Goal: Find specific page/section: Find specific page/section

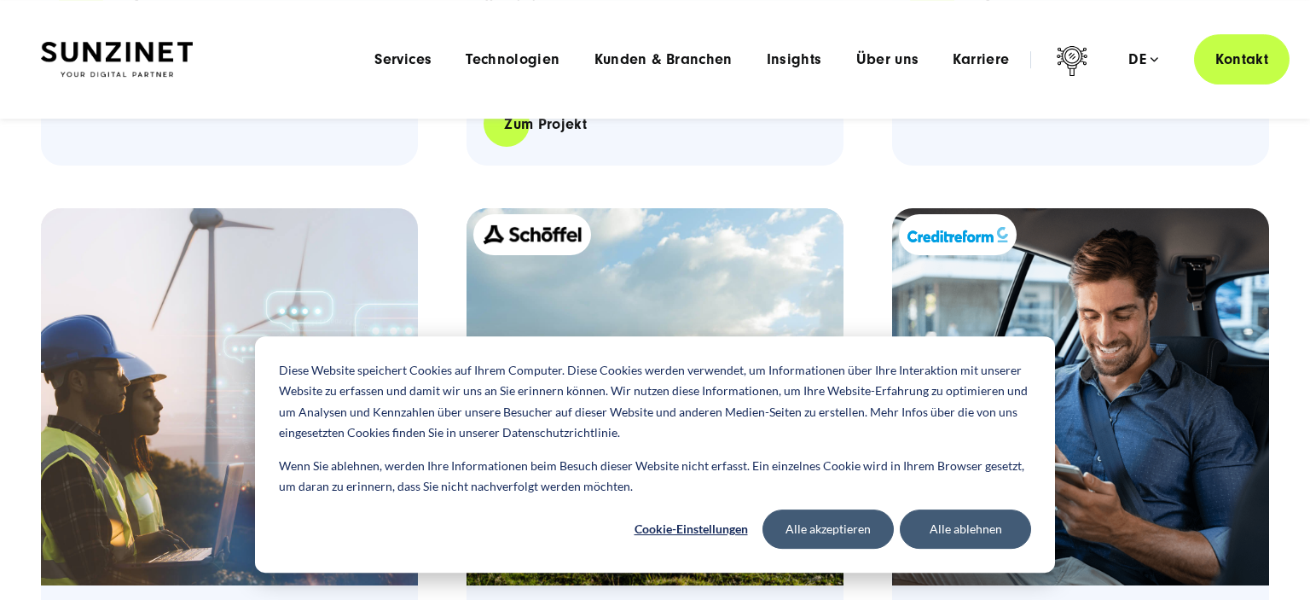
scroll to position [1982, 0]
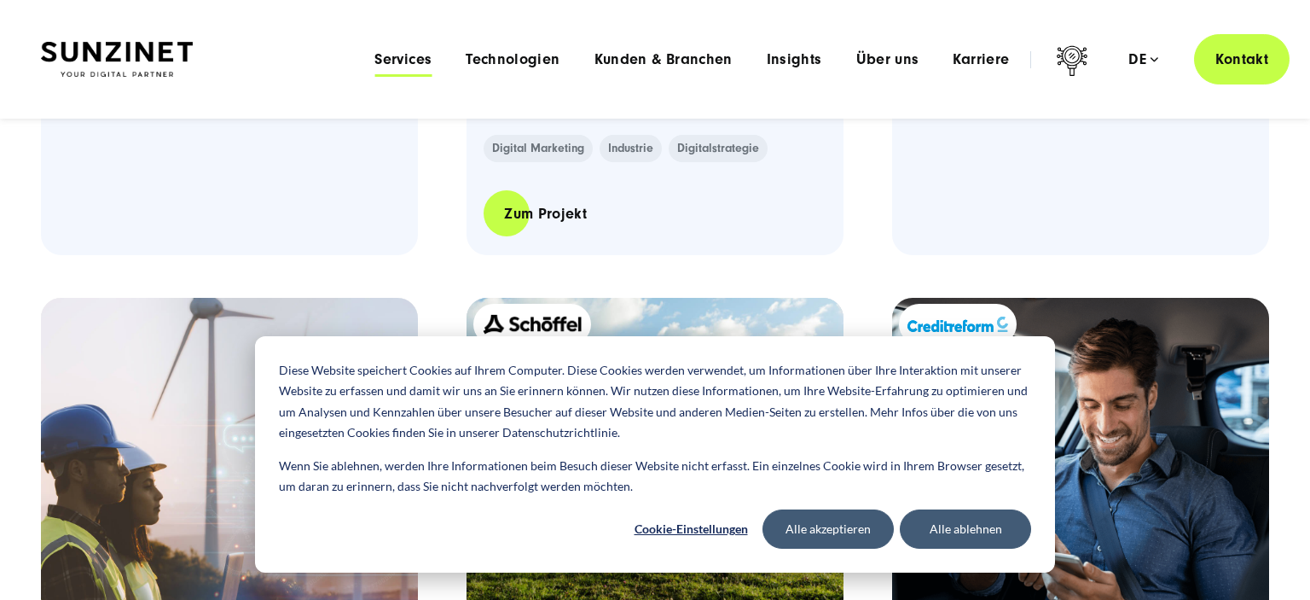
click at [394, 62] on span "Services" at bounding box center [403, 59] width 57 height 17
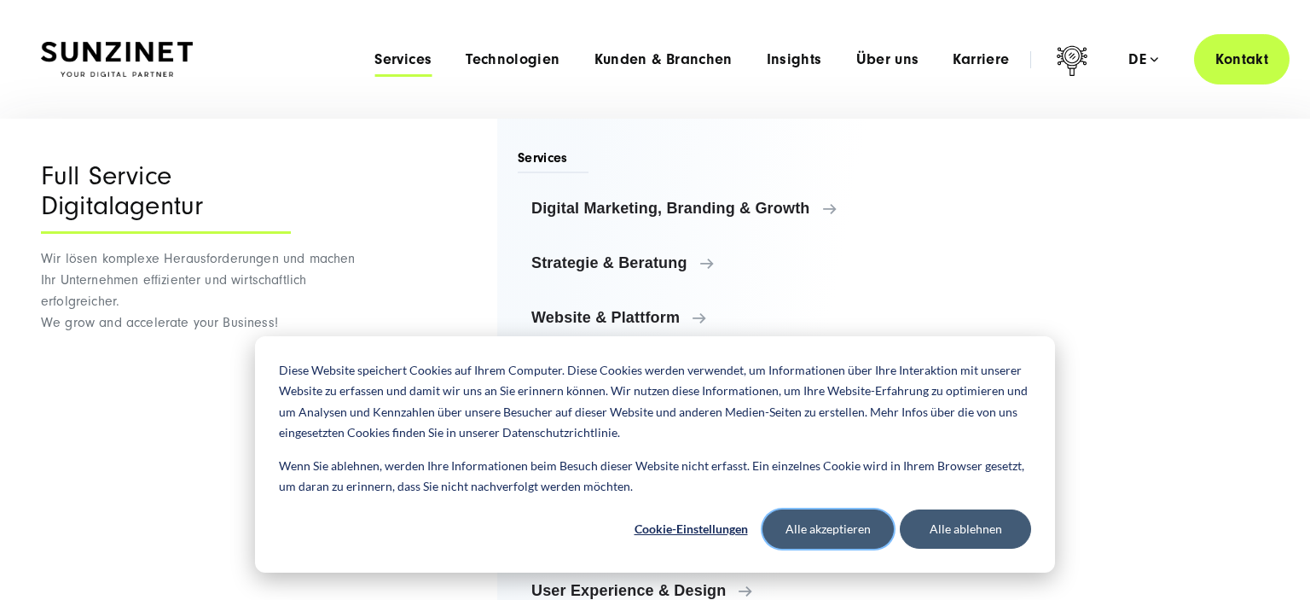
click at [874, 529] on button "Alle akzeptieren" at bounding box center [828, 528] width 131 height 39
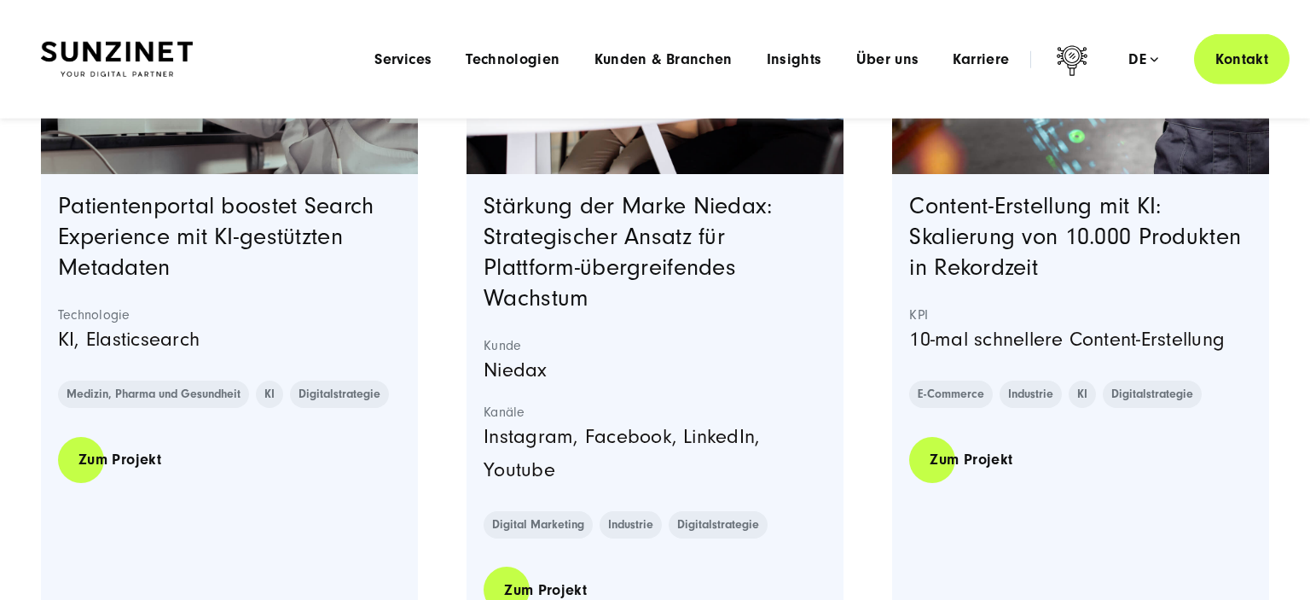
scroll to position [1351, 0]
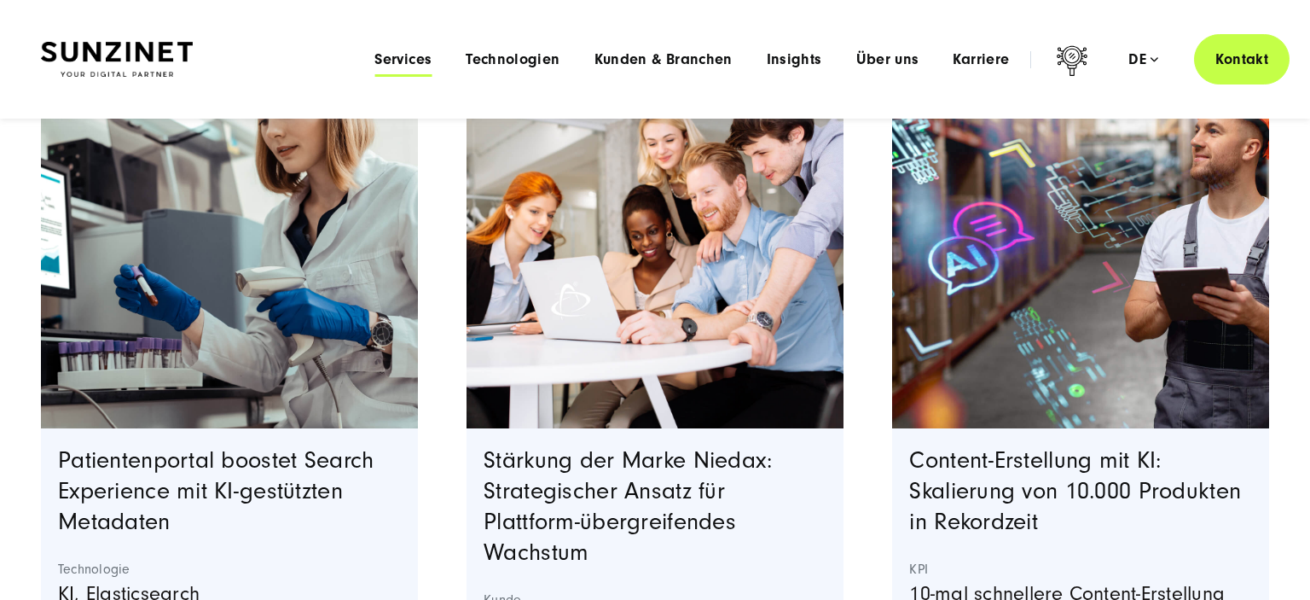
click at [392, 67] on span "Services" at bounding box center [403, 59] width 57 height 17
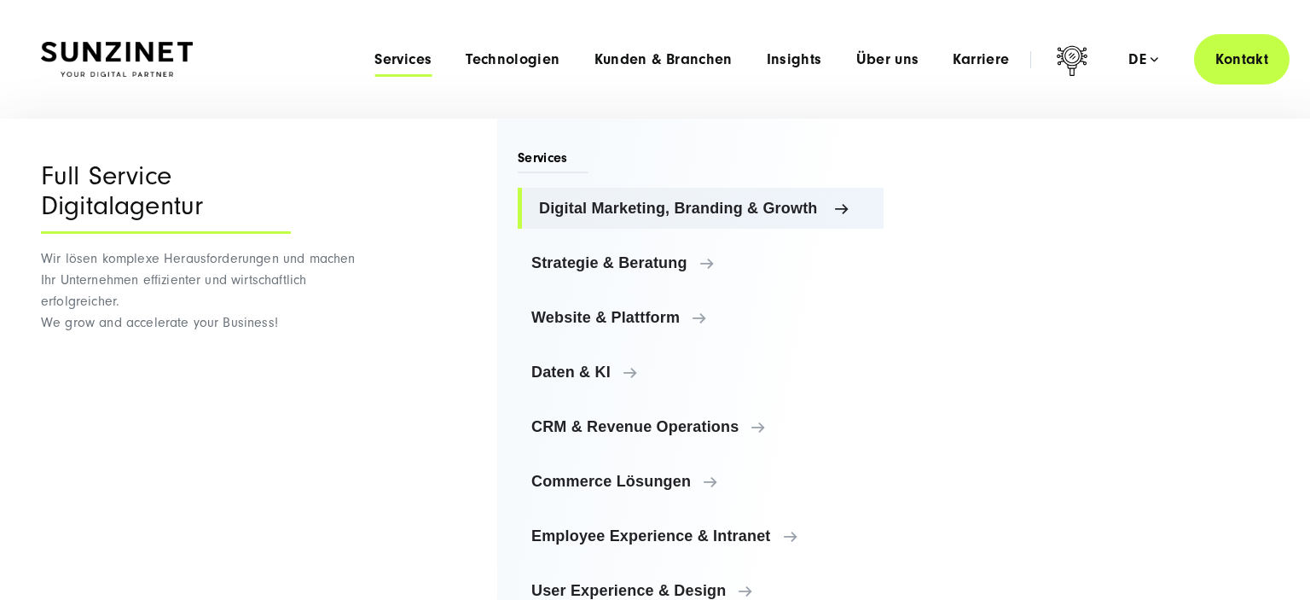
click at [837, 210] on span "Digital Marketing, Branding & Growth" at bounding box center [704, 208] width 331 height 17
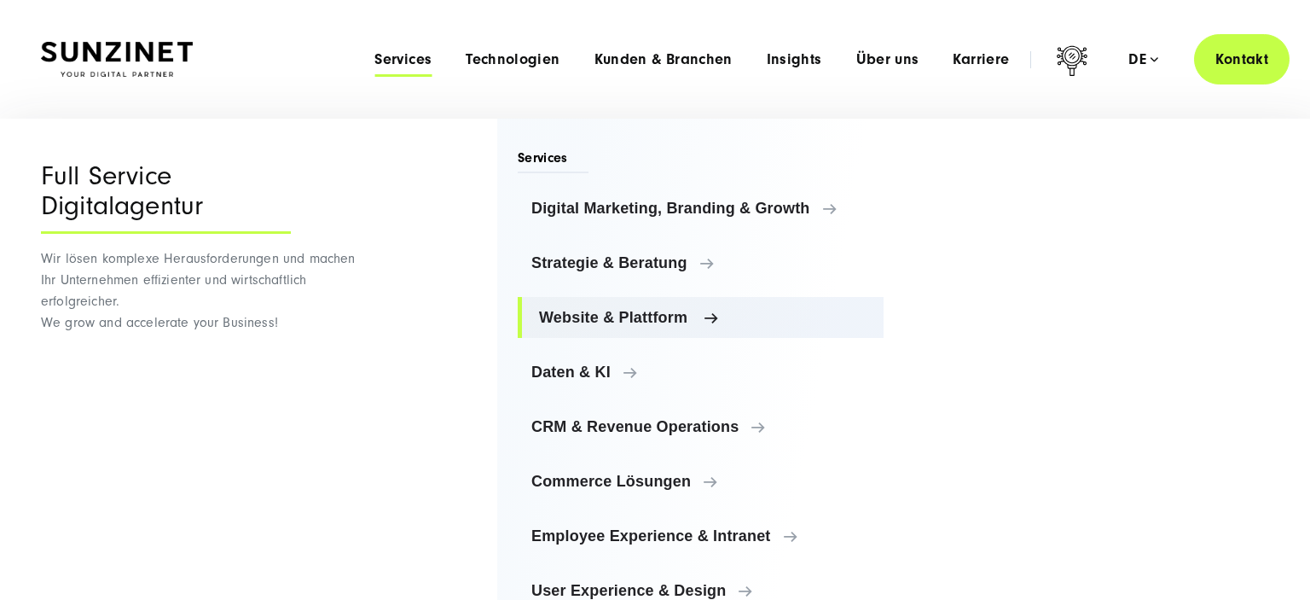
click at [695, 316] on span "Website & Plattform" at bounding box center [704, 317] width 331 height 17
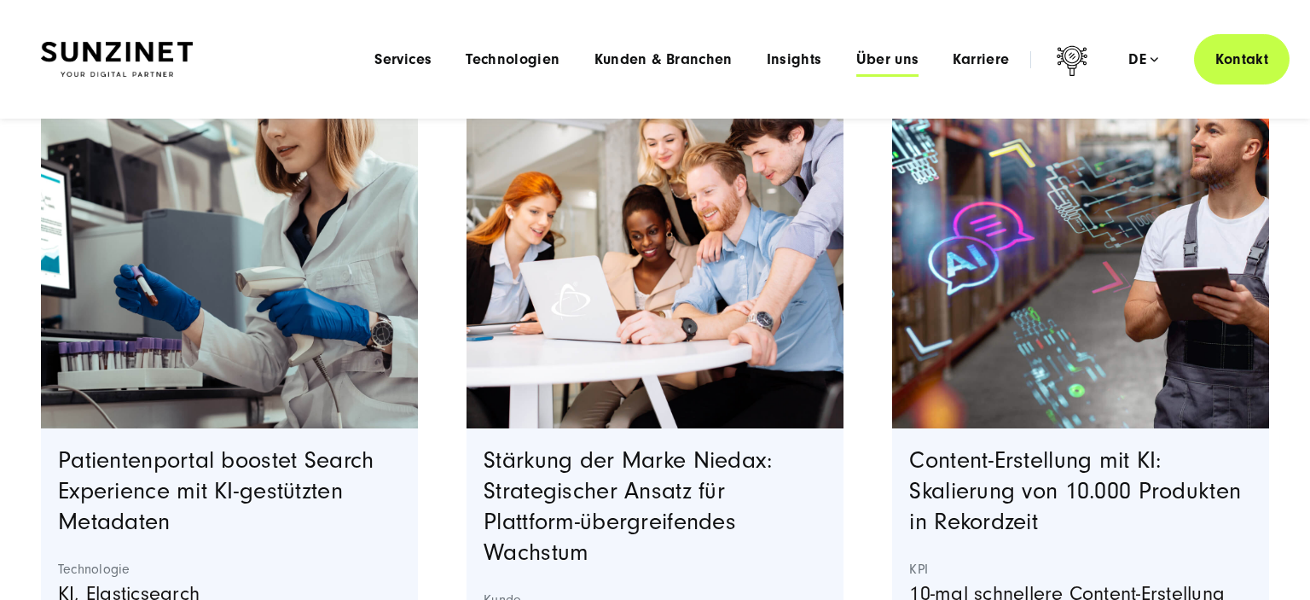
click at [897, 58] on span "Über uns" at bounding box center [888, 59] width 63 height 17
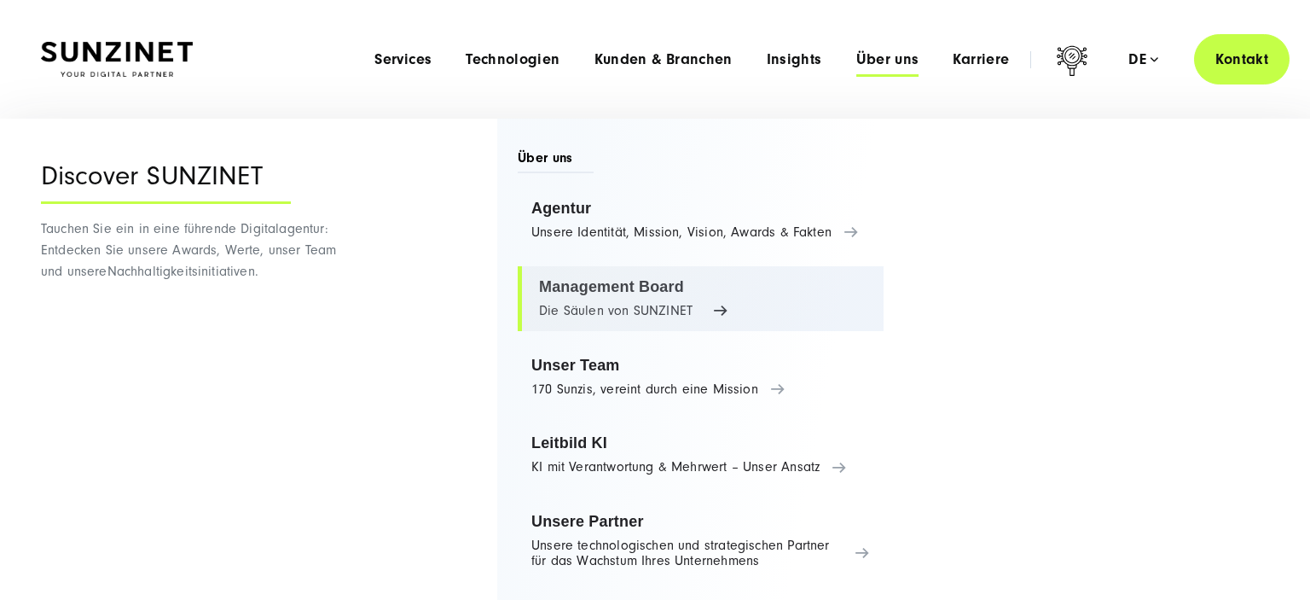
click at [627, 303] on link "Management Board Die Säulen von SUNZINET" at bounding box center [701, 298] width 366 height 65
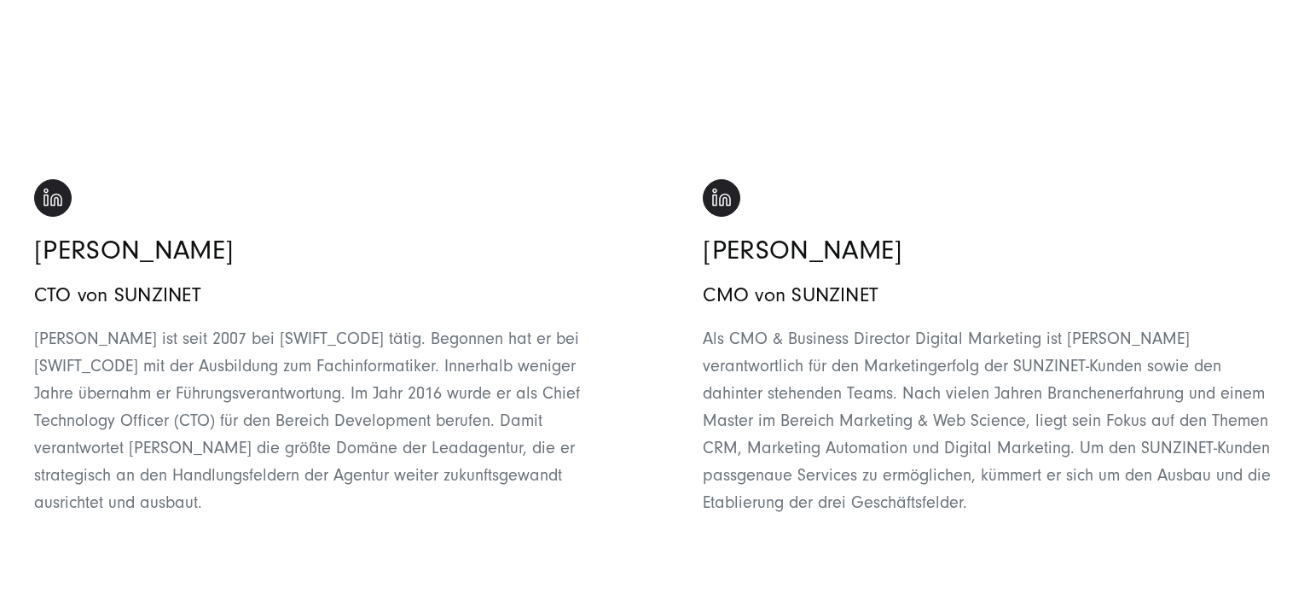
scroll to position [1441, 0]
